Goal: Task Accomplishment & Management: Manage account settings

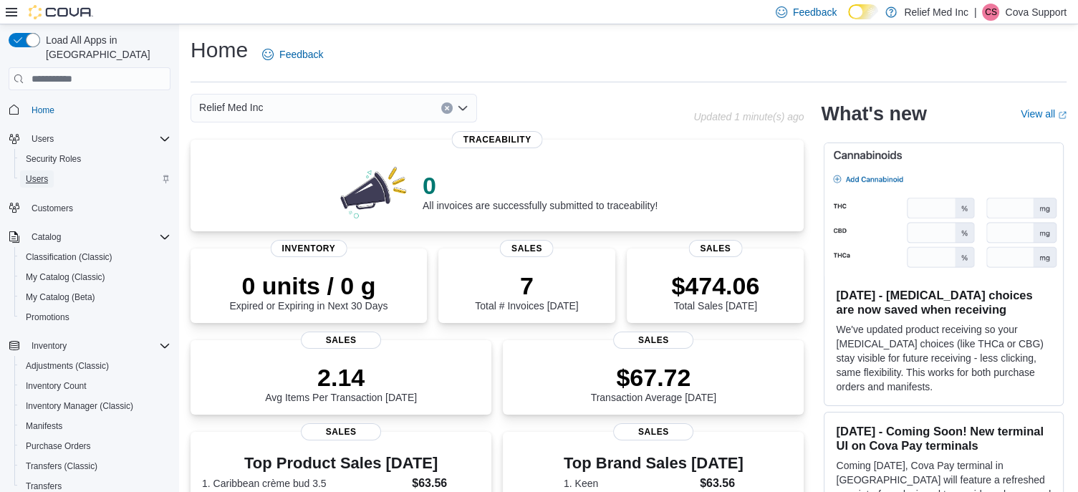
click at [30, 173] on span "Users" at bounding box center [37, 178] width 22 height 11
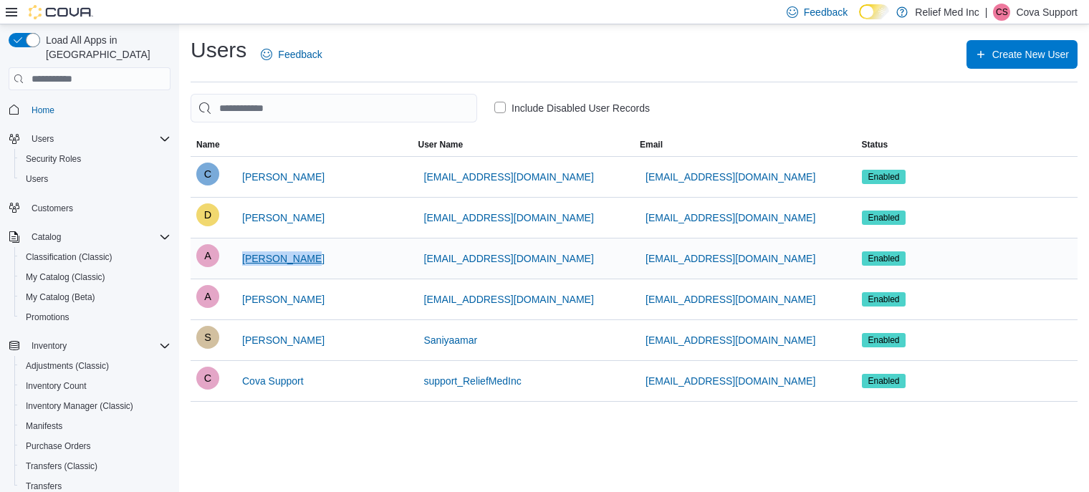
drag, startPoint x: 311, startPoint y: 257, endPoint x: 266, endPoint y: 251, distance: 44.8
click at [240, 256] on div "A [PERSON_NAME]" at bounding box center [301, 258] width 211 height 29
copy span "[PERSON_NAME]"
drag, startPoint x: 914, startPoint y: 9, endPoint x: 978, endPoint y: 13, distance: 63.9
click at [978, 13] on div "Feedback Dark Mode Relief Med Inc | [PERSON_NAME] Support" at bounding box center [929, 12] width 297 height 29
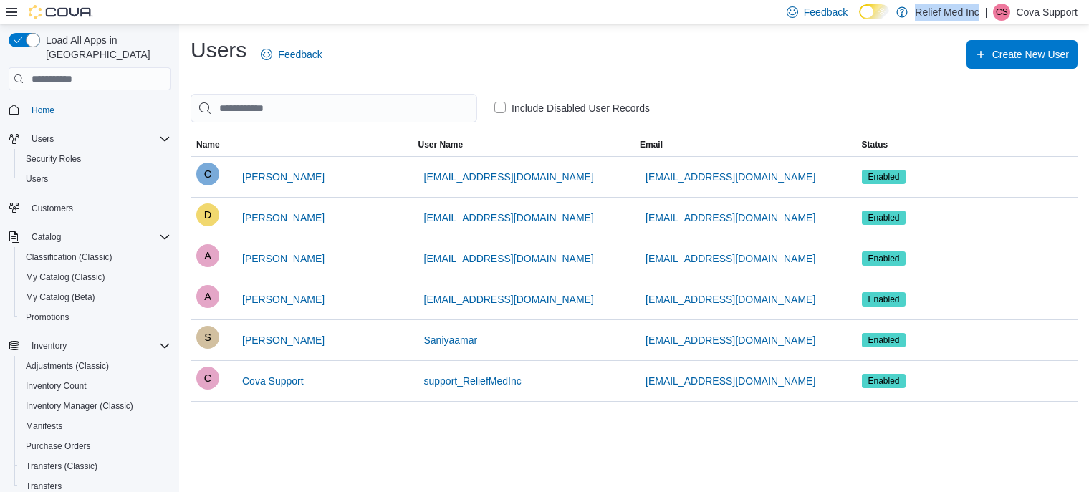
copy p "Relief Med Inc"
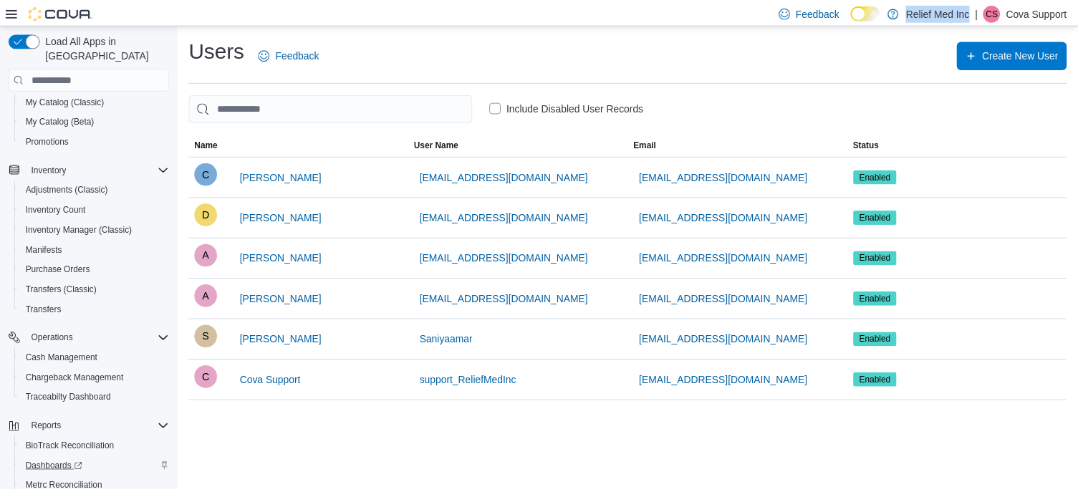
scroll to position [249, 0]
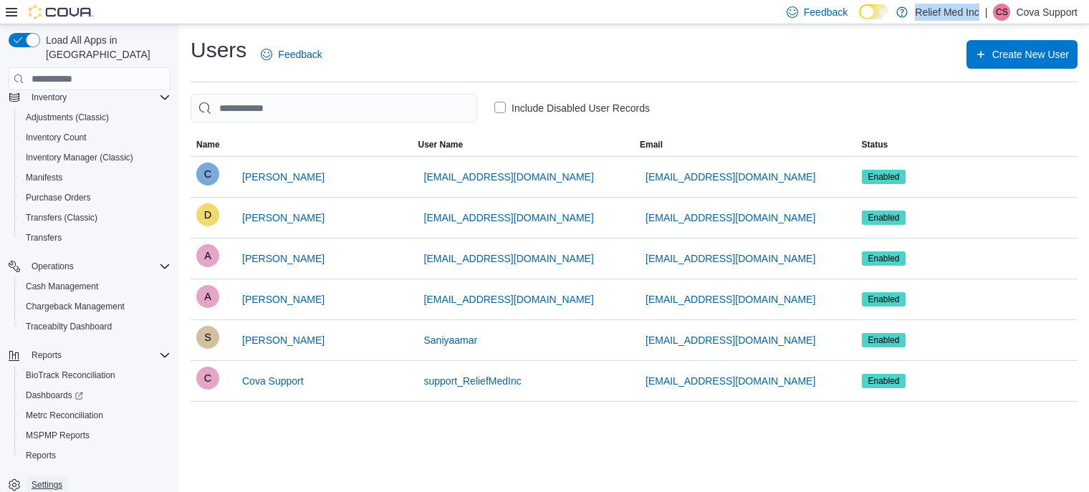
click at [54, 479] on span "Settings" at bounding box center [47, 484] width 31 height 11
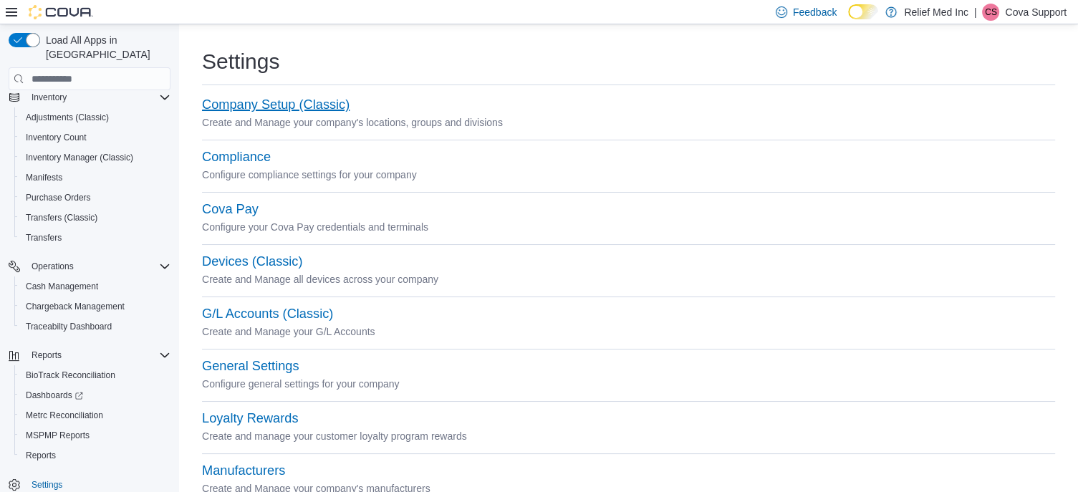
click at [242, 100] on button "Company Setup (Classic)" at bounding box center [276, 104] width 148 height 15
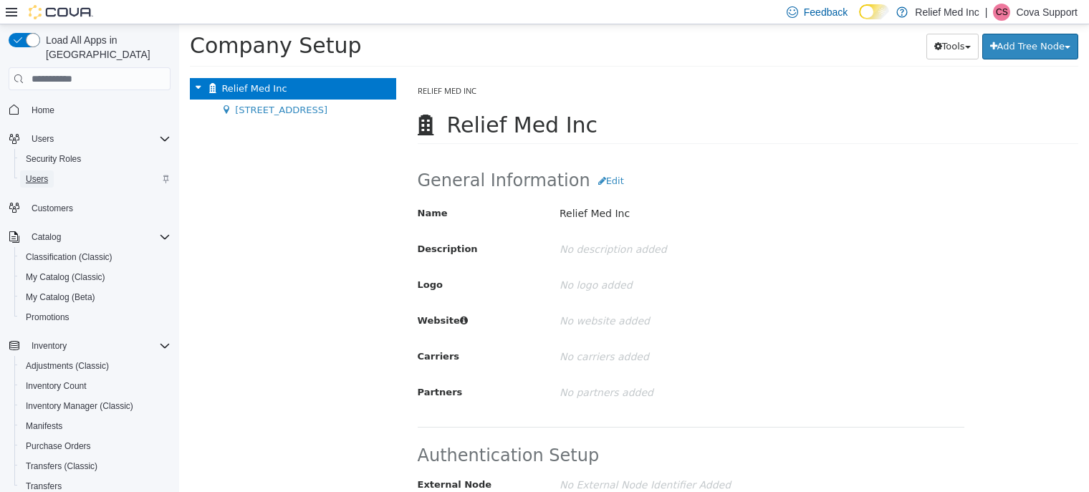
click at [32, 173] on span "Users" at bounding box center [37, 178] width 22 height 11
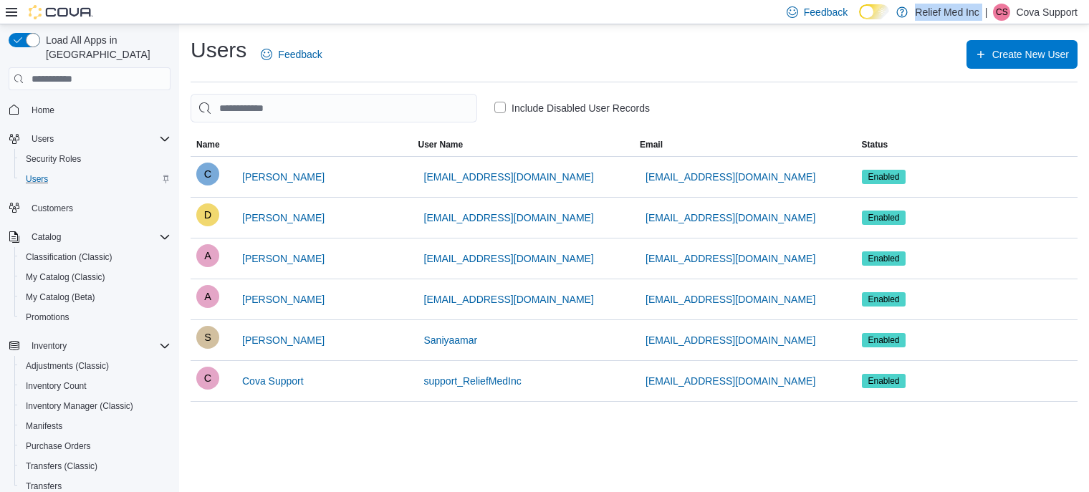
drag, startPoint x: 911, startPoint y: 9, endPoint x: 983, endPoint y: 16, distance: 72.0
click at [983, 16] on div "Feedback Dark Mode Relief Med Inc | CS Cova Support" at bounding box center [929, 12] width 297 height 29
copy p "Relief Med Inc"
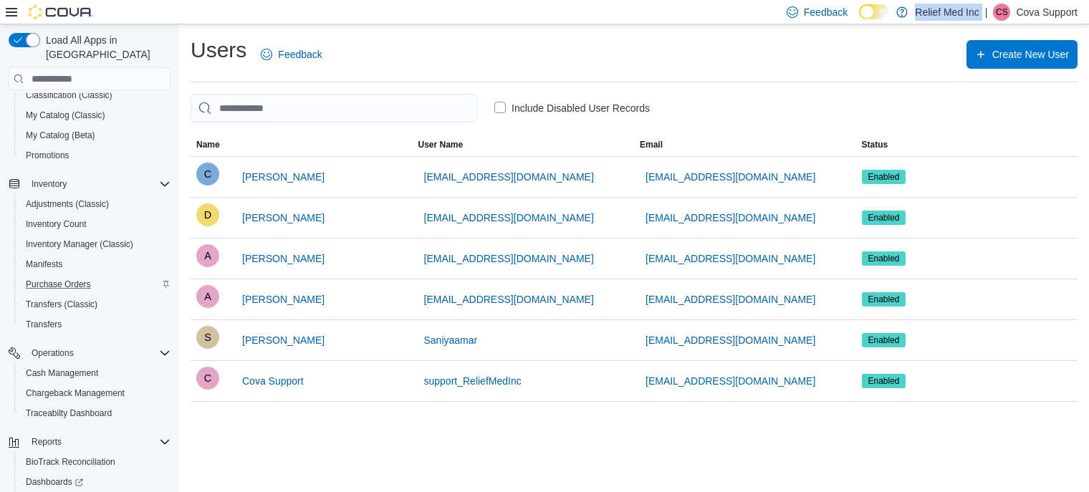
scroll to position [249, 0]
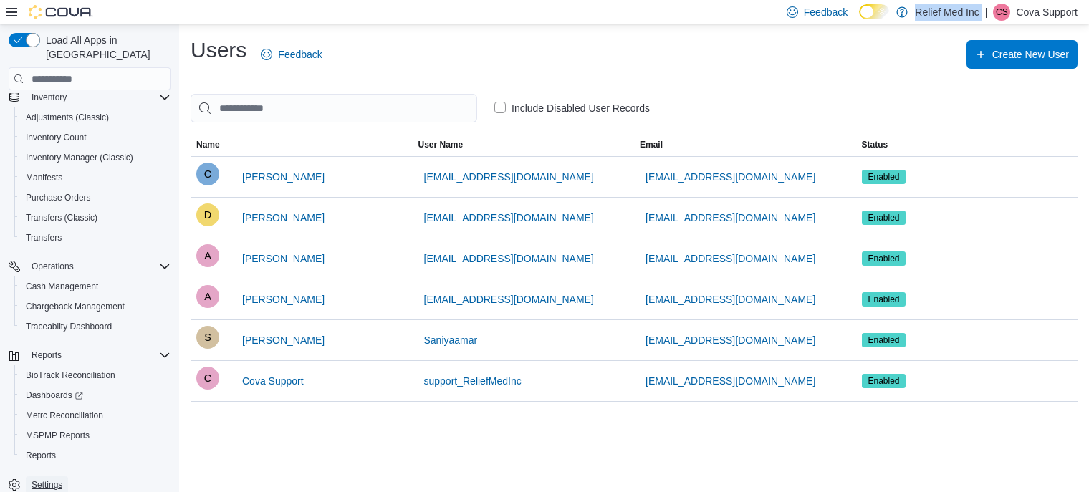
click at [44, 479] on span "Settings" at bounding box center [47, 484] width 31 height 11
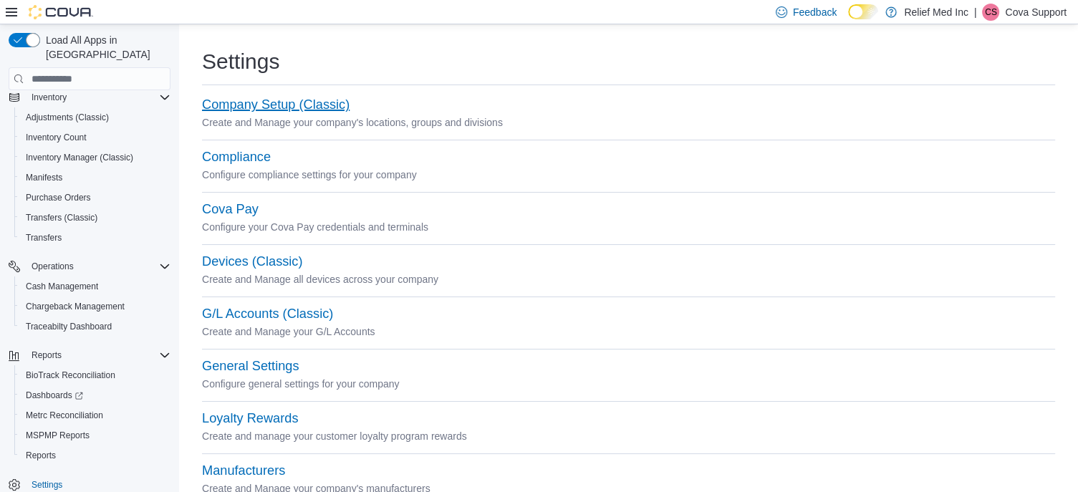
click at [292, 107] on button "Company Setup (Classic)" at bounding box center [276, 104] width 148 height 15
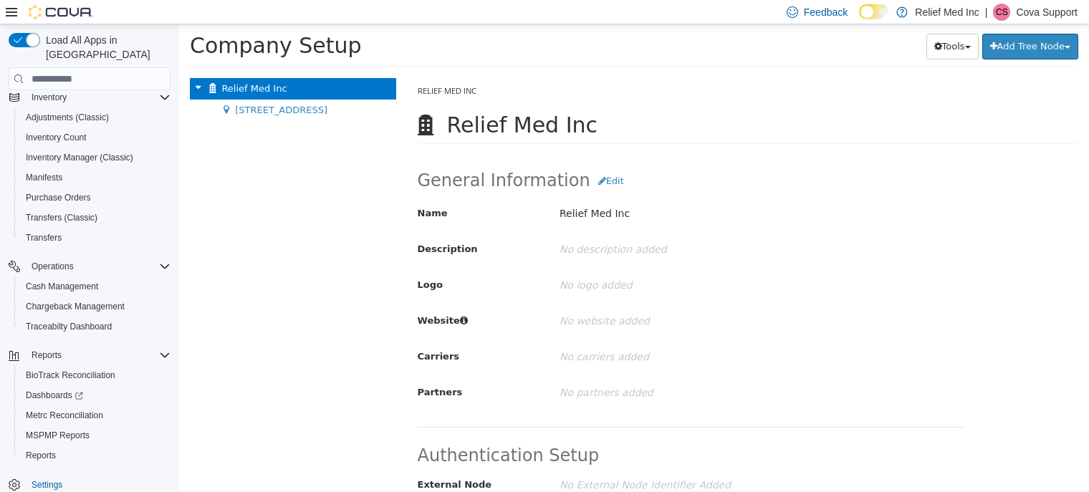
click at [1049, 14] on p "Cova Support" at bounding box center [1047, 12] width 62 height 17
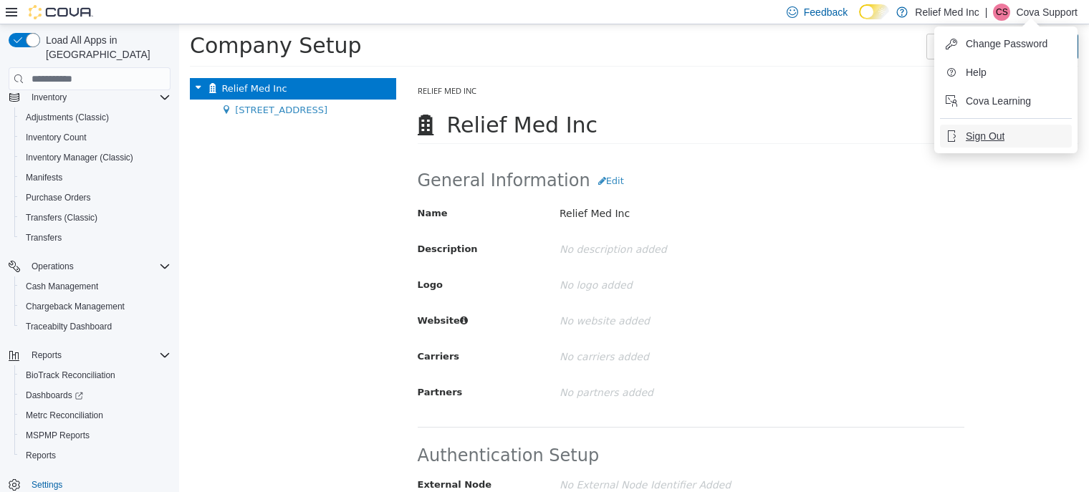
click at [978, 132] on span "Sign Out" at bounding box center [985, 136] width 39 height 14
